Goal: Check status

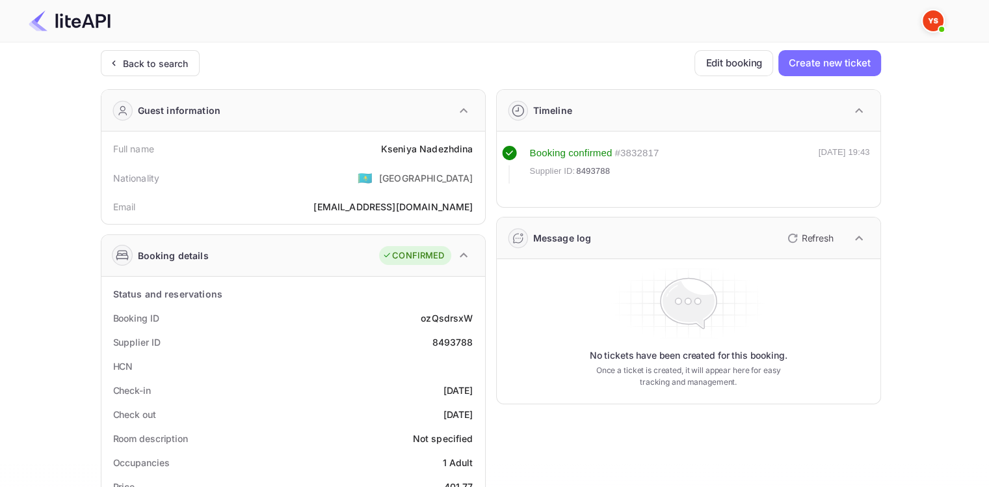
click at [161, 72] on div "Back to search" at bounding box center [150, 63] width 99 height 26
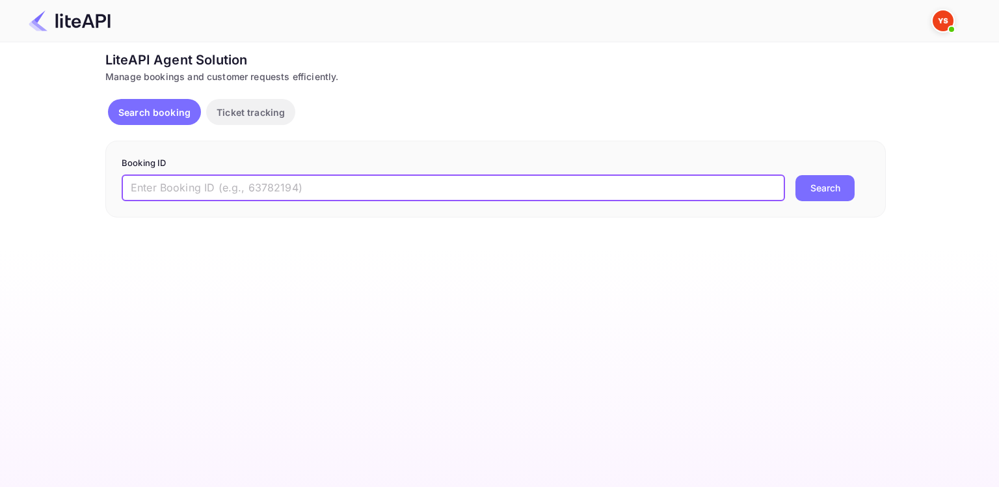
click at [221, 180] on input "text" at bounding box center [454, 188] width 664 height 26
paste input "9042739"
type input "9042739"
click at [796, 175] on button "Search" at bounding box center [825, 188] width 59 height 26
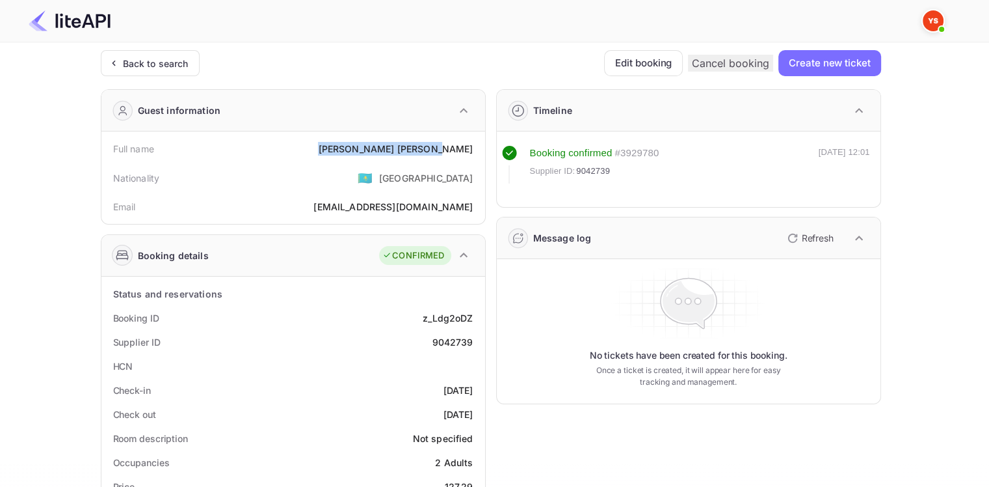
drag, startPoint x: 404, startPoint y: 151, endPoint x: 479, endPoint y: 151, distance: 75.5
click at [479, 151] on div "Full name [PERSON_NAME] Nationality 🇰🇿 [DEMOGRAPHIC_DATA] Email [EMAIL_ADDRESS]…" at bounding box center [293, 177] width 384 height 92
copy div "[PERSON_NAME]"
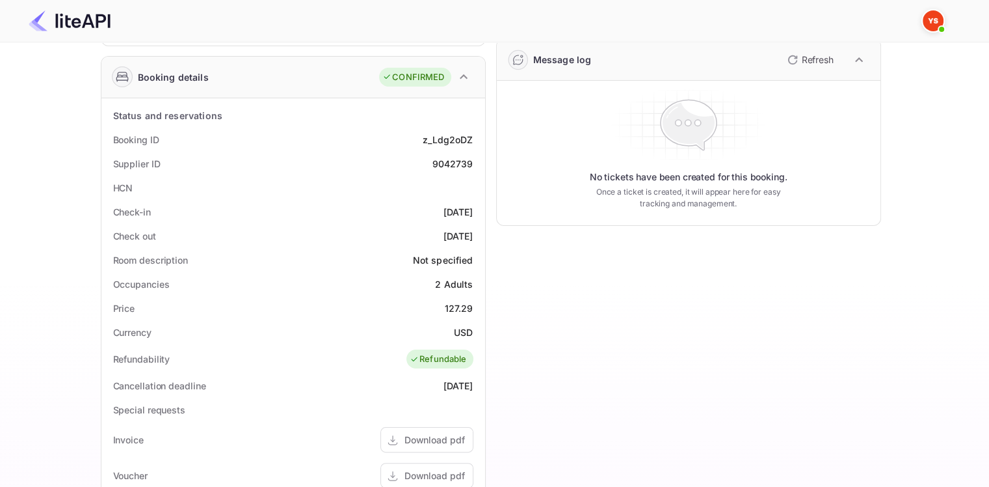
scroll to position [184, 0]
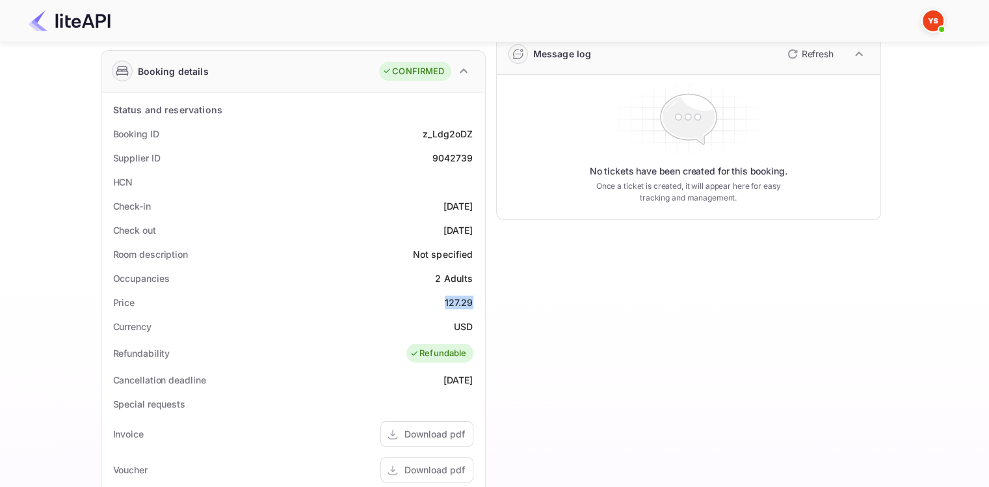
drag, startPoint x: 446, startPoint y: 299, endPoint x: 475, endPoint y: 301, distance: 29.3
click at [475, 301] on div "Price 127.29" at bounding box center [293, 302] width 373 height 24
copy div "127.29"
